Goal: Information Seeking & Learning: Learn about a topic

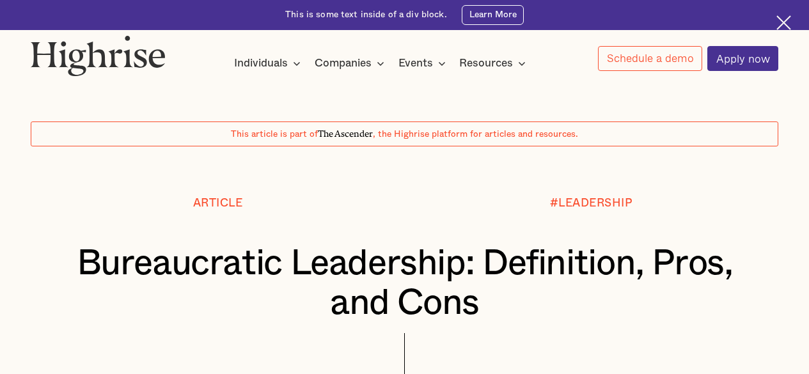
scroll to position [676, 0]
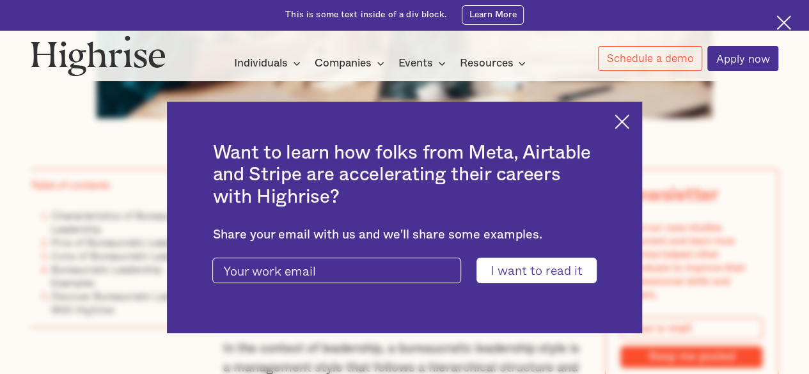
click at [622, 118] on img at bounding box center [622, 122] width 15 height 15
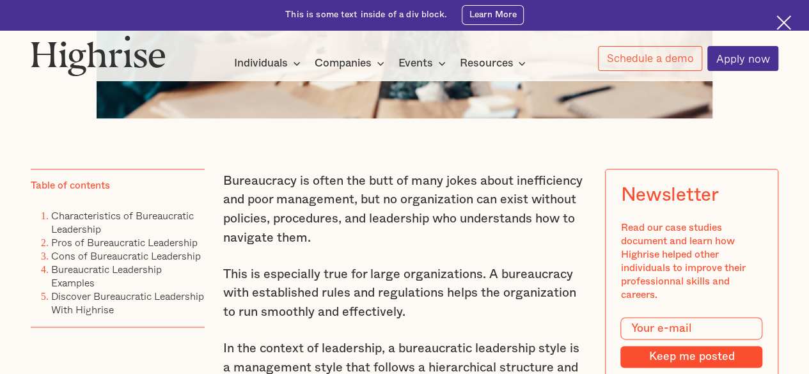
click at [452, 282] on p "This is especially true for large organizations. A bureaucracy with established…" at bounding box center [404, 294] width 363 height 57
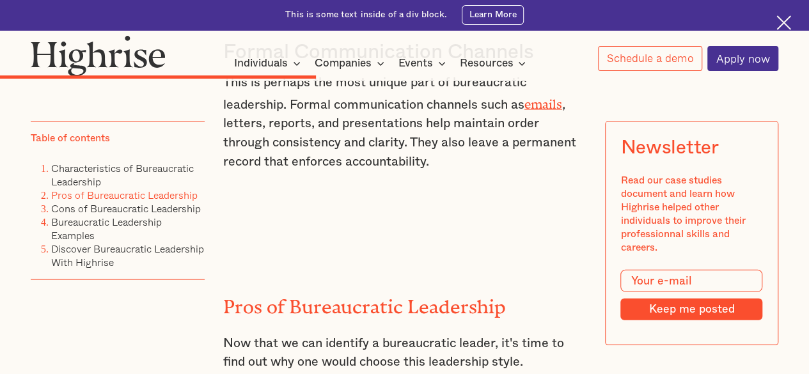
scroll to position [3777, 0]
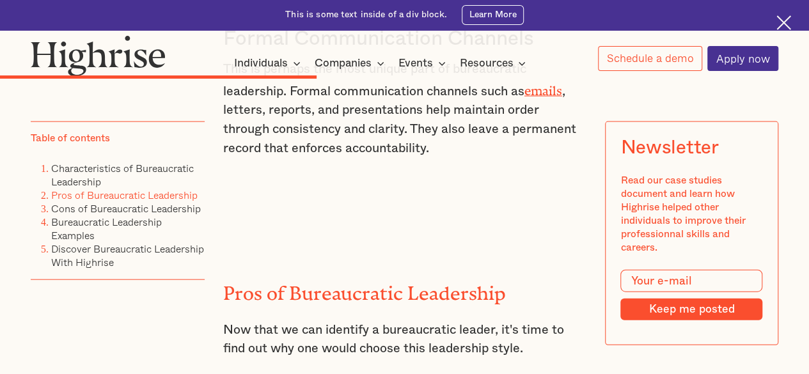
drag, startPoint x: 246, startPoint y: 223, endPoint x: 551, endPoint y: 235, distance: 306.1
drag, startPoint x: 548, startPoint y: 223, endPoint x: 241, endPoint y: 226, distance: 307.1
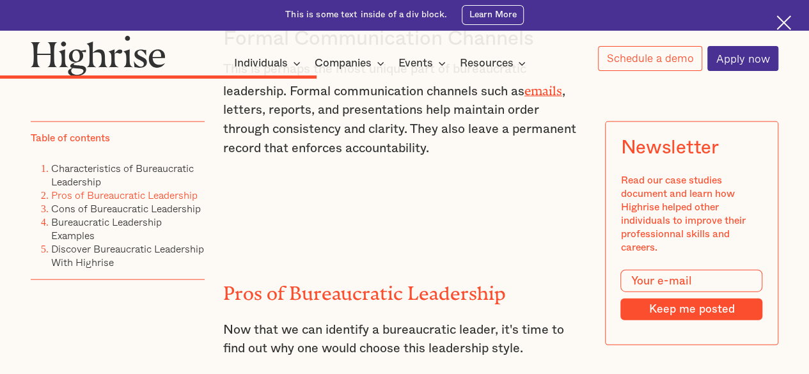
copy h3 "Efficiency in Large Organizations"
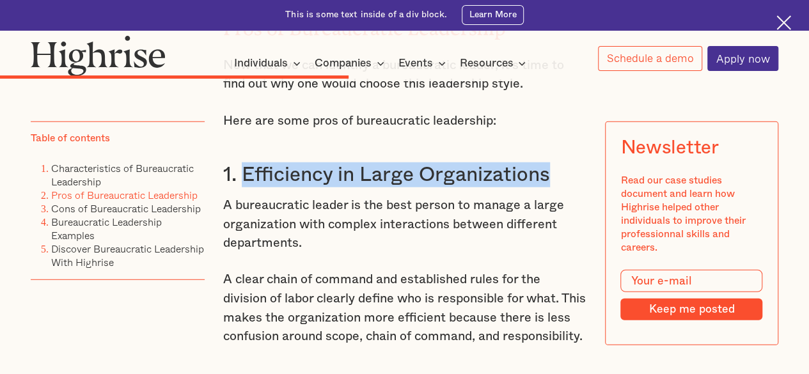
scroll to position [4091, 0]
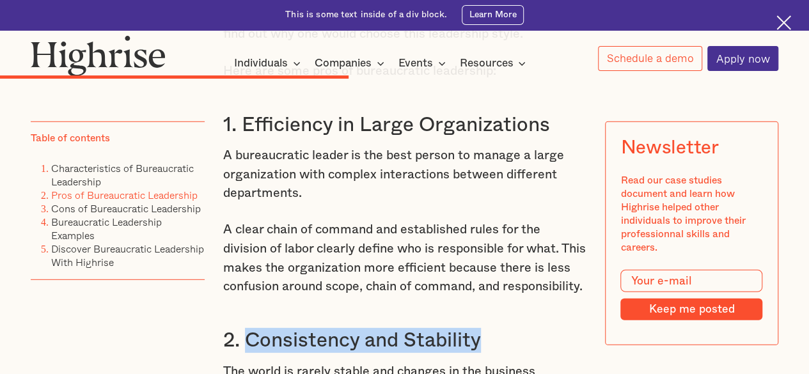
drag, startPoint x: 243, startPoint y: 147, endPoint x: 498, endPoint y: 154, distance: 254.7
click at [498, 328] on h3 "2. Consistency and Stability" at bounding box center [404, 340] width 363 height 25
copy h3 "Consistency and Stability"
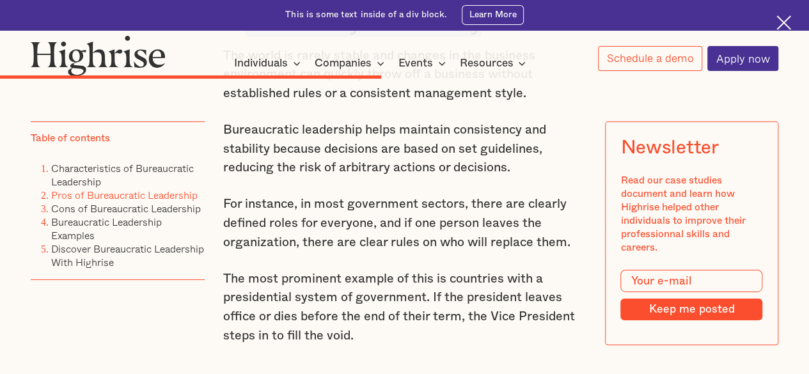
scroll to position [4408, 0]
drag, startPoint x: 246, startPoint y: 196, endPoint x: 550, endPoint y: 200, distance: 304.5
copy h3 "Fair Treatment for Everyone"
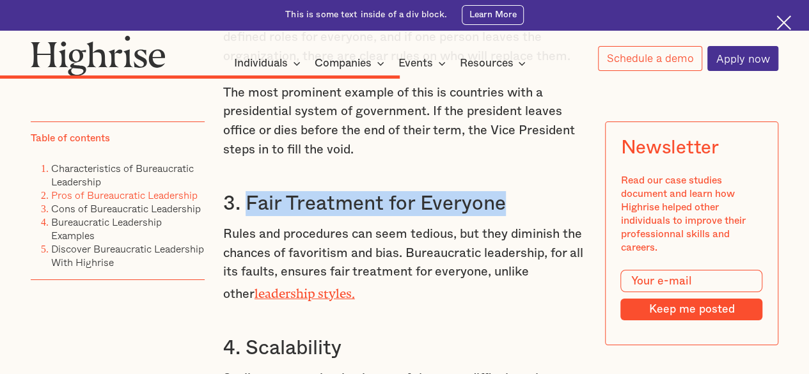
scroll to position [4590, 0]
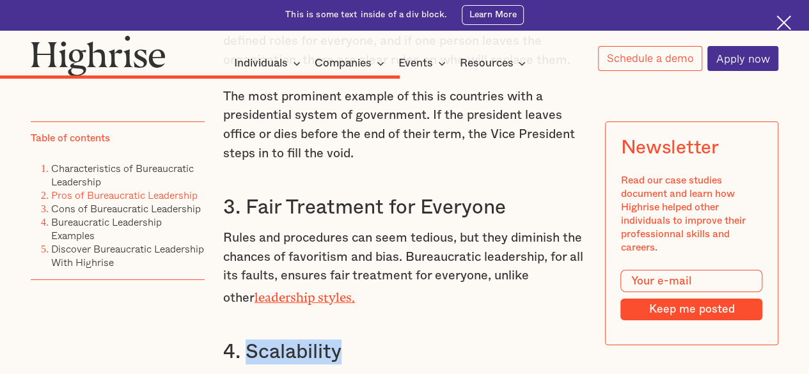
drag, startPoint x: 343, startPoint y: 163, endPoint x: 247, endPoint y: 166, distance: 96.0
click at [247, 340] on h3 "4. Scalability" at bounding box center [404, 352] width 363 height 25
copy h3 "Scalability"
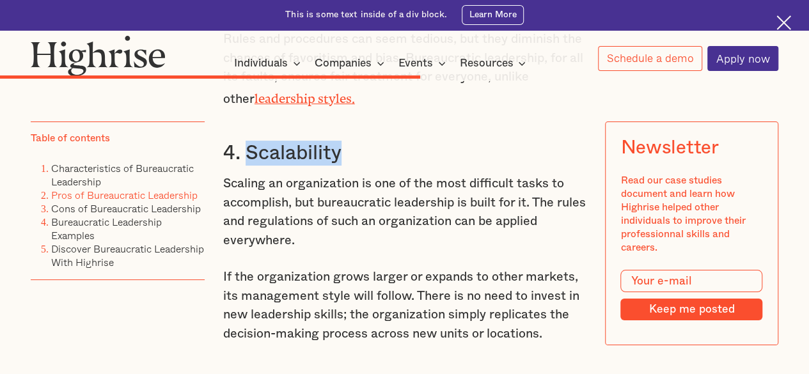
scroll to position [4792, 0]
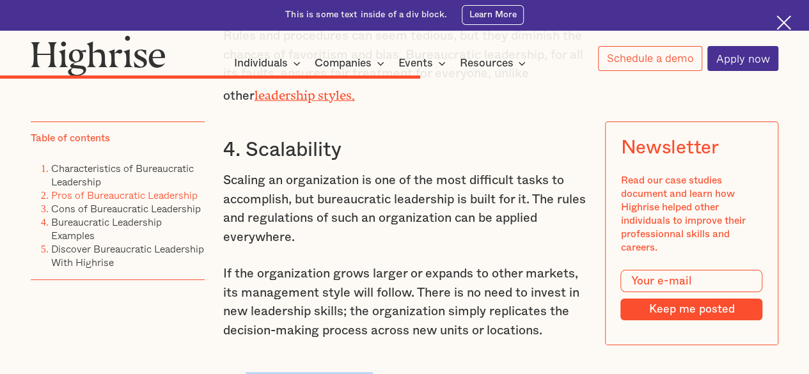
drag, startPoint x: 250, startPoint y: 200, endPoint x: 389, endPoint y: 196, distance: 139.5
copy h3 "Reduced Risk"
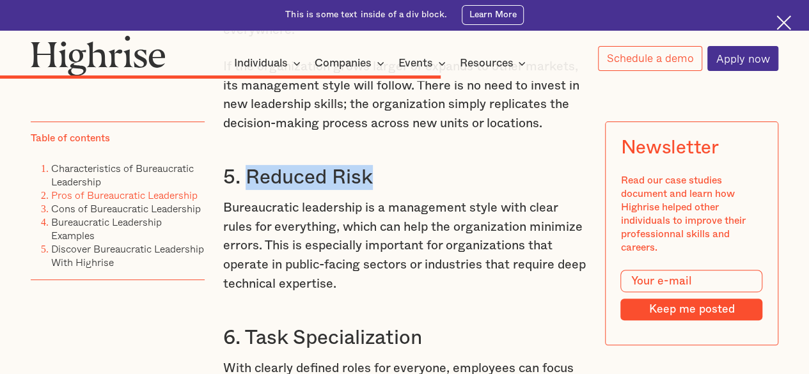
scroll to position [5000, 0]
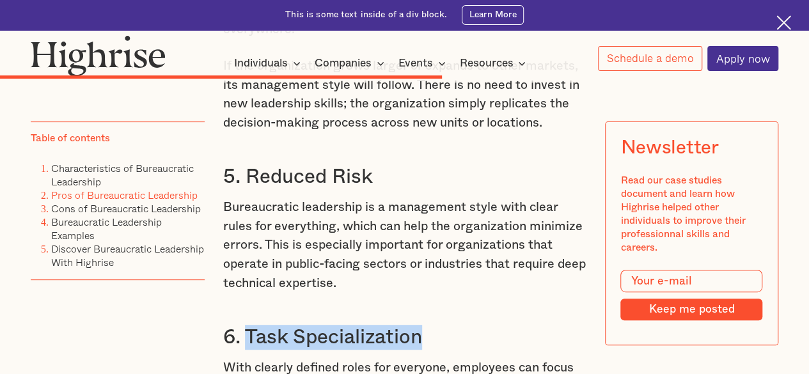
drag, startPoint x: 246, startPoint y: 147, endPoint x: 420, endPoint y: 155, distance: 173.6
click at [420, 325] on h3 "6. Task Specialization" at bounding box center [404, 337] width 363 height 25
copy h3 "Task Specialization"
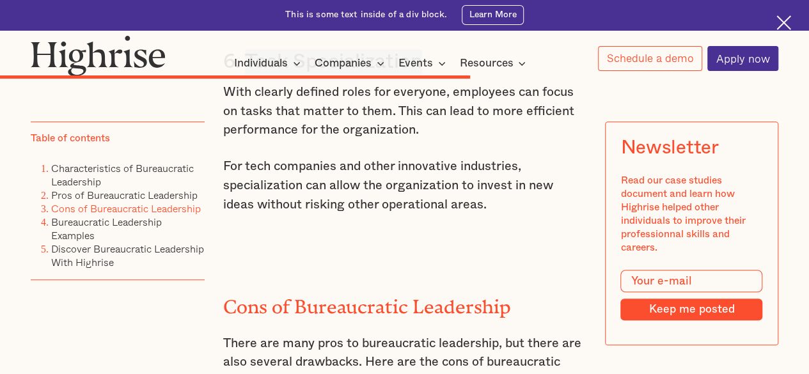
scroll to position [5276, 0]
drag, startPoint x: 348, startPoint y: 258, endPoint x: 239, endPoint y: 250, distance: 109.1
copy h3 "Inflexibility"
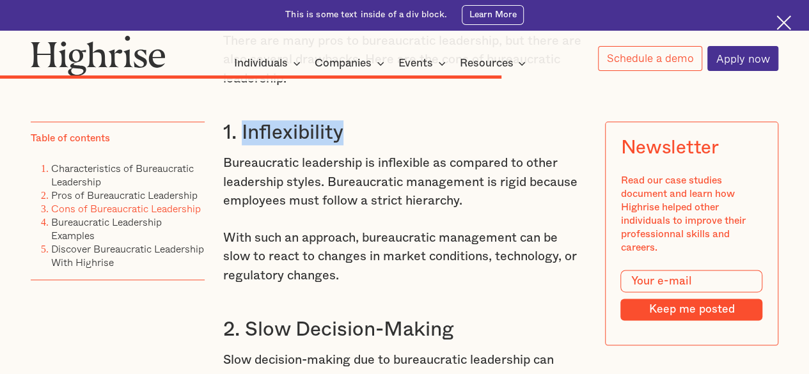
scroll to position [5585, 0]
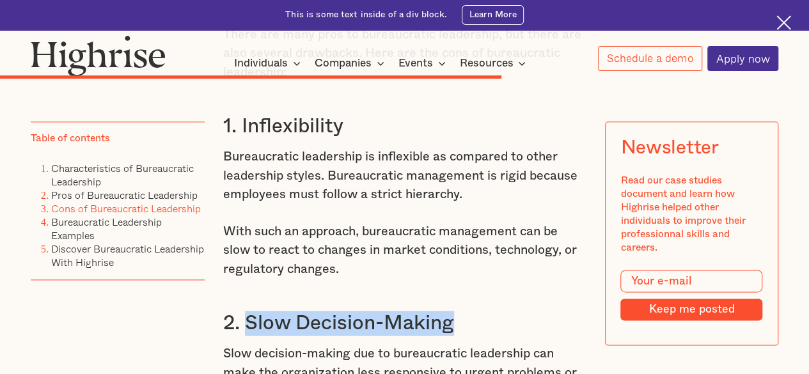
drag, startPoint x: 243, startPoint y: 152, endPoint x: 475, endPoint y: 149, distance: 232.3
click at [475, 311] on h3 "2. Slow Decision-Making" at bounding box center [404, 323] width 363 height 25
copy h3 "Slow Decision-Making"
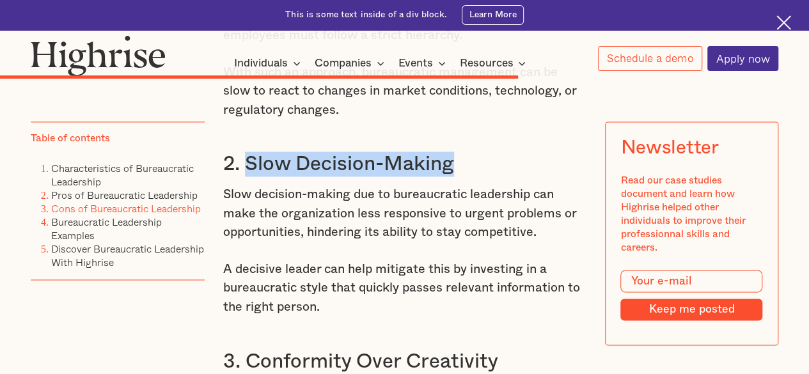
scroll to position [5744, 0]
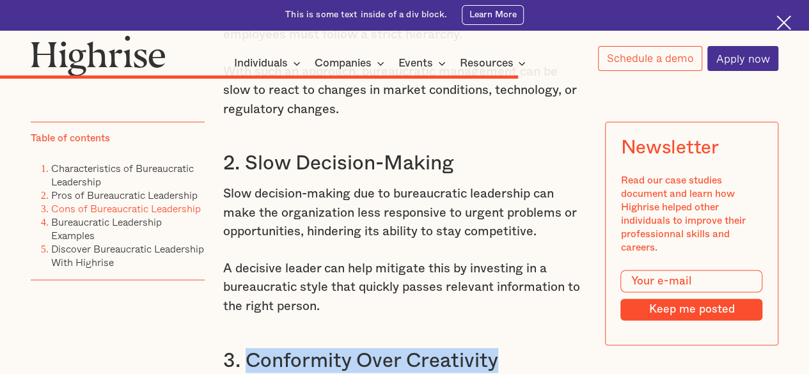
drag, startPoint x: 250, startPoint y: 186, endPoint x: 499, endPoint y: 188, distance: 249.5
click at [499, 348] on h3 "3. Conformity Over Creativity" at bounding box center [404, 360] width 363 height 25
copy h3 "Conformity Over Creativity"
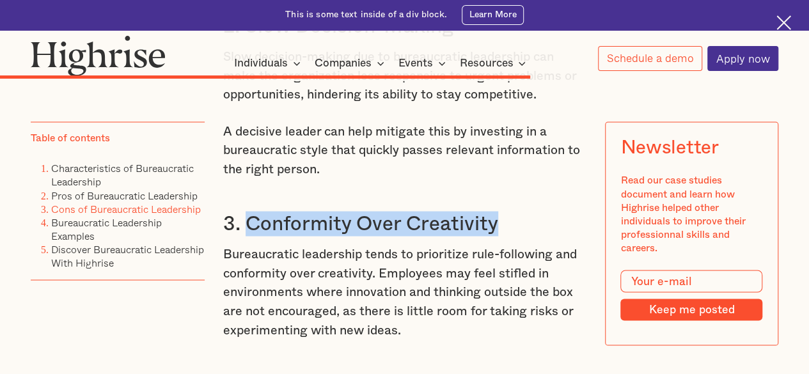
scroll to position [5888, 0]
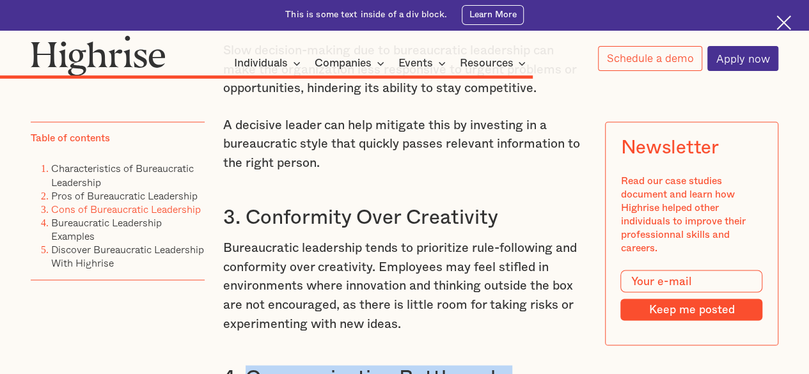
drag, startPoint x: 250, startPoint y: 203, endPoint x: 514, endPoint y: 200, distance: 264.2
click at [514, 365] on h3 "4. Communication Bottlenecks" at bounding box center [404, 377] width 363 height 25
copy h3 "Communication Bottlenecks"
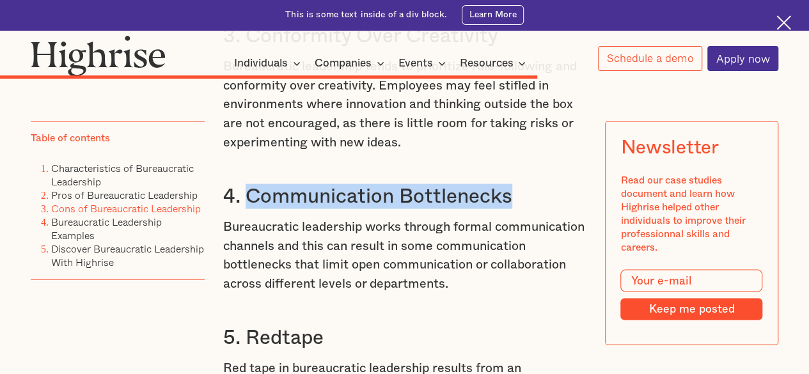
scroll to position [6073, 0]
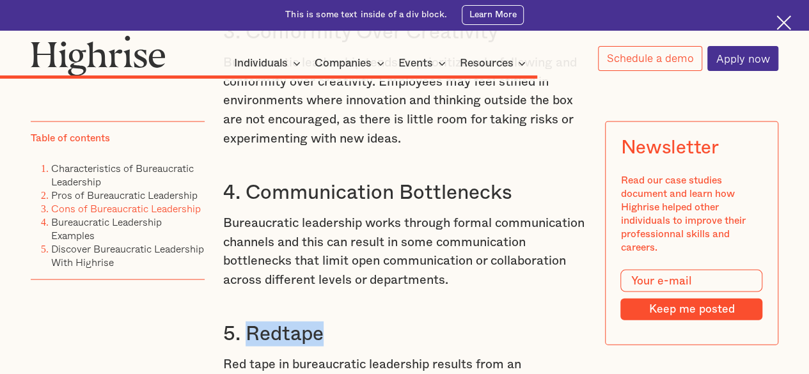
drag, startPoint x: 250, startPoint y: 162, endPoint x: 369, endPoint y: 162, distance: 119.6
click at [369, 322] on h3 "5. Redtape" at bounding box center [404, 334] width 363 height 25
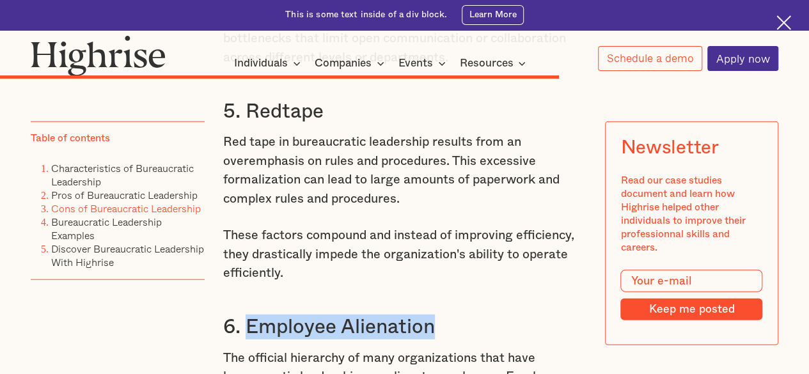
drag, startPoint x: 248, startPoint y: 153, endPoint x: 448, endPoint y: 158, distance: 199.7
click at [448, 315] on h3 "6. Employee Alienation" at bounding box center [404, 327] width 363 height 25
